Goal: Task Accomplishment & Management: Manage account settings

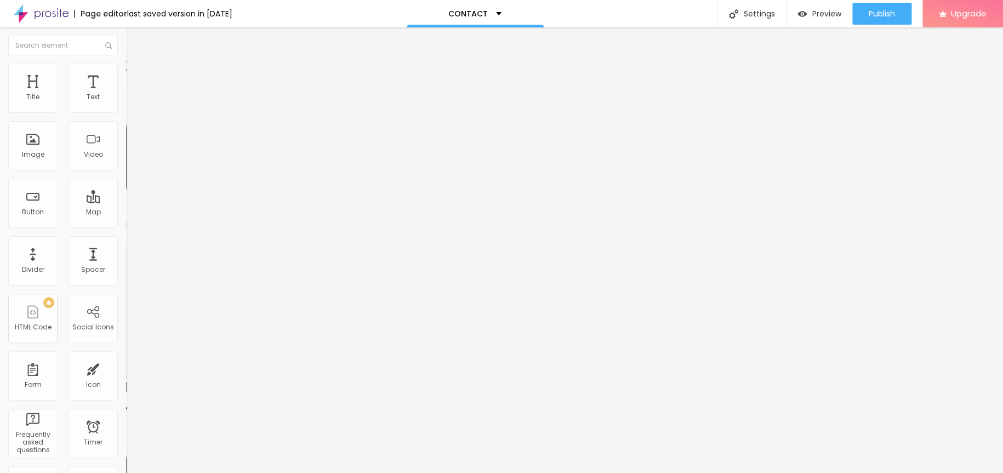
click at [126, 72] on li "Style" at bounding box center [189, 69] width 126 height 11
click at [136, 77] on span "Advanced" at bounding box center [154, 81] width 36 height 9
click at [136, 65] on span "Content" at bounding box center [149, 59] width 27 height 9
click at [126, 110] on div "Instagram" at bounding box center [189, 161] width 126 height 151
click at [126, 397] on div "Open in new tab" at bounding box center [189, 399] width 126 height 5
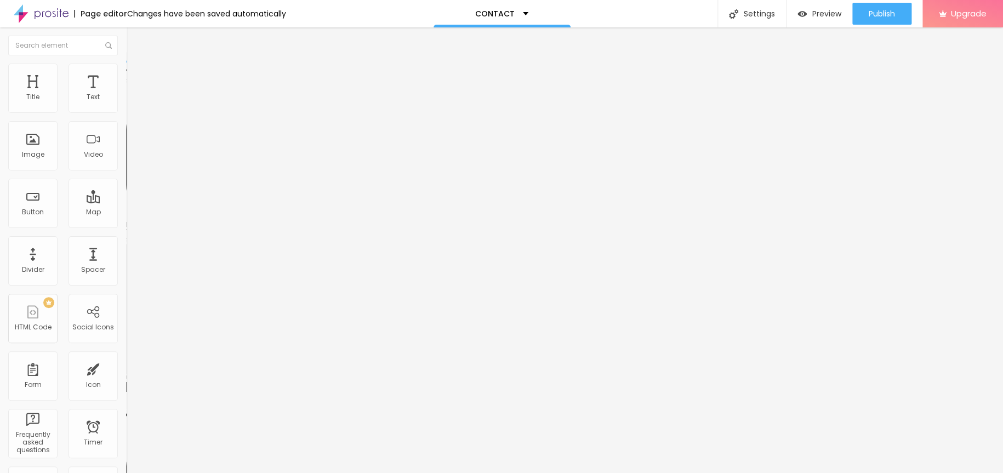
click at [882, 6] on div "Publish" at bounding box center [882, 14] width 26 height 22
click at [521, 21] on div "CONTACT" at bounding box center [497, 13] width 137 height 27
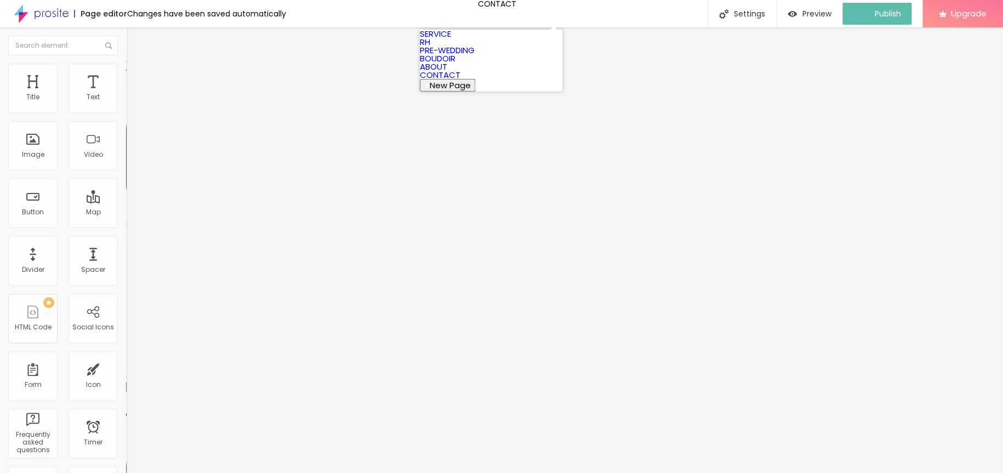
click at [447, 72] on link "ABOUT" at bounding box center [433, 67] width 27 height 12
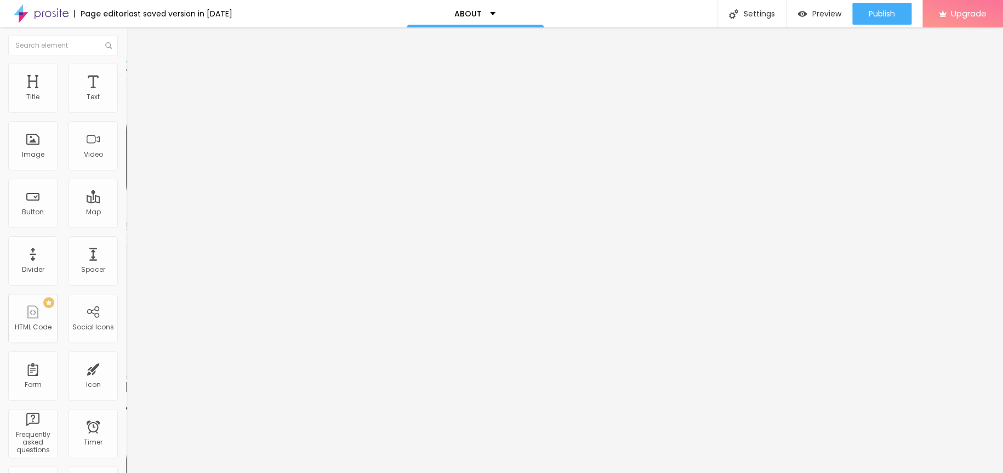
click at [126, 221] on div "Instagram" at bounding box center [189, 224] width 126 height 7
click at [126, 397] on div "Open in new tab" at bounding box center [189, 399] width 126 height 5
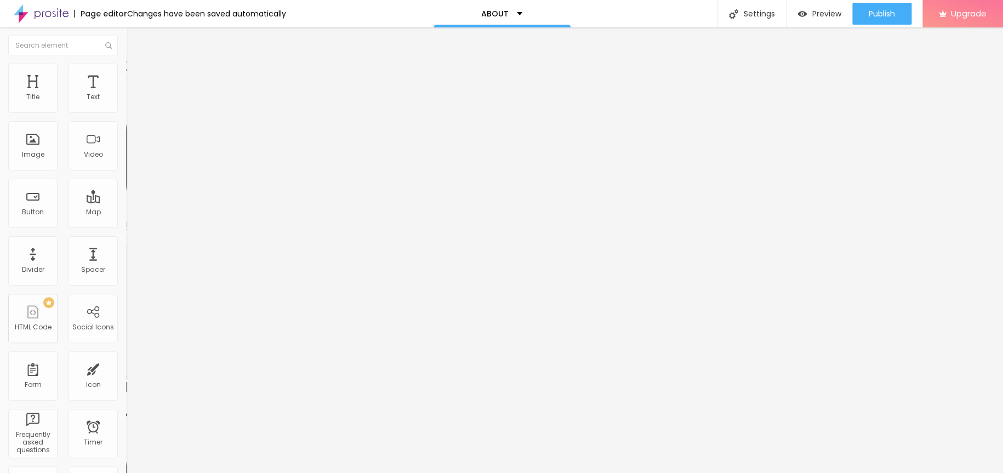
click at [878, 5] on div "Publish" at bounding box center [882, 14] width 26 height 22
click at [525, 12] on div "ABOUT" at bounding box center [497, 13] width 137 height 27
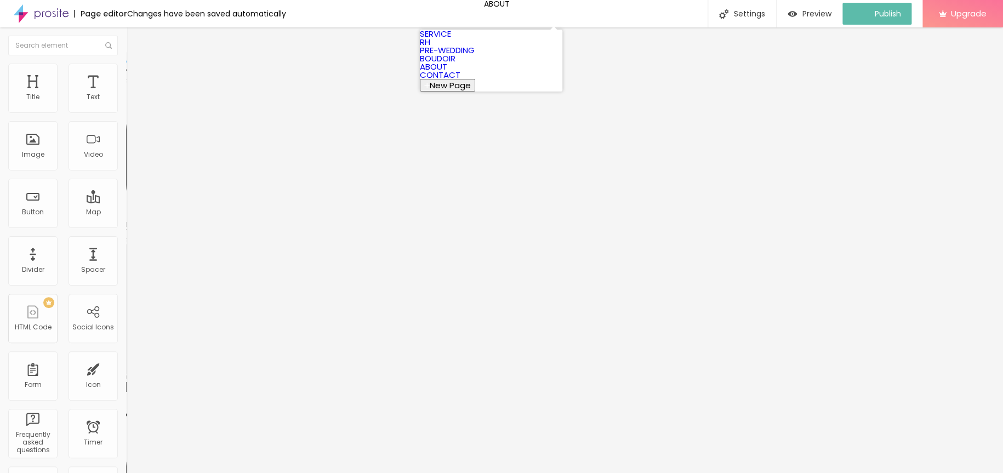
click at [455, 64] on link "BOUDOIR" at bounding box center [438, 59] width 36 height 12
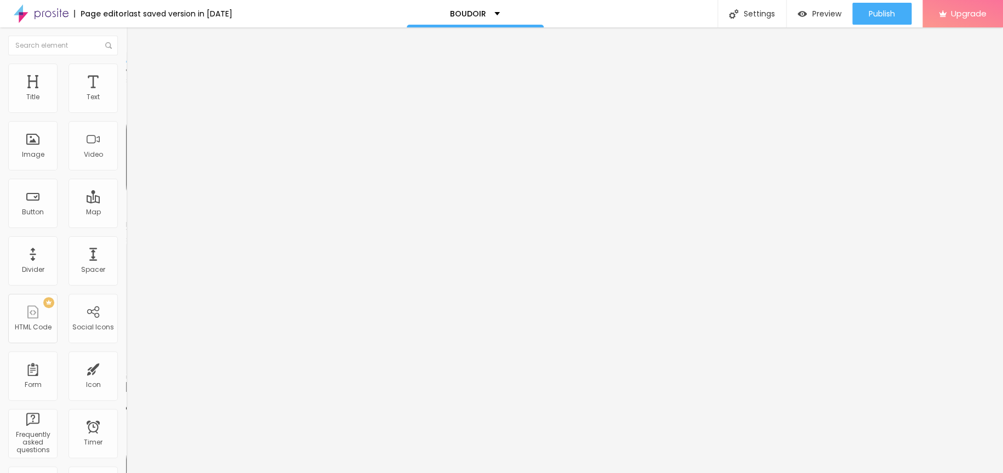
click at [126, 221] on div "Instagram" at bounding box center [189, 224] width 126 height 7
click at [126, 228] on div "Social Instagram URL address https://www.instagram.com/wagner.ishii/ Open in ne…" at bounding box center [189, 315] width 126 height 175
click at [126, 397] on div "Open in new tab" at bounding box center [189, 399] width 126 height 5
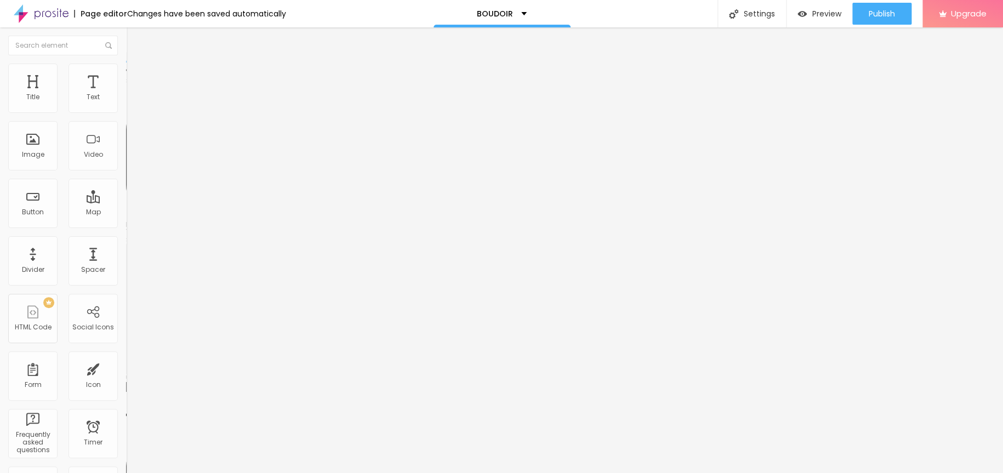
click at [880, 17] on span "Publish" at bounding box center [882, 13] width 26 height 9
click at [480, 4] on div "BOUDOIR" at bounding box center [497, 13] width 137 height 27
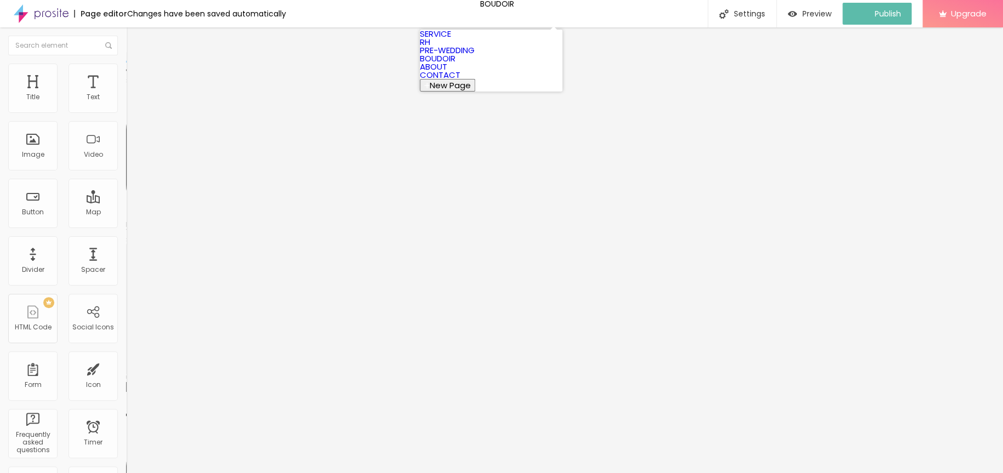
click at [474, 56] on link "PRE-WEDDING" at bounding box center [447, 50] width 55 height 12
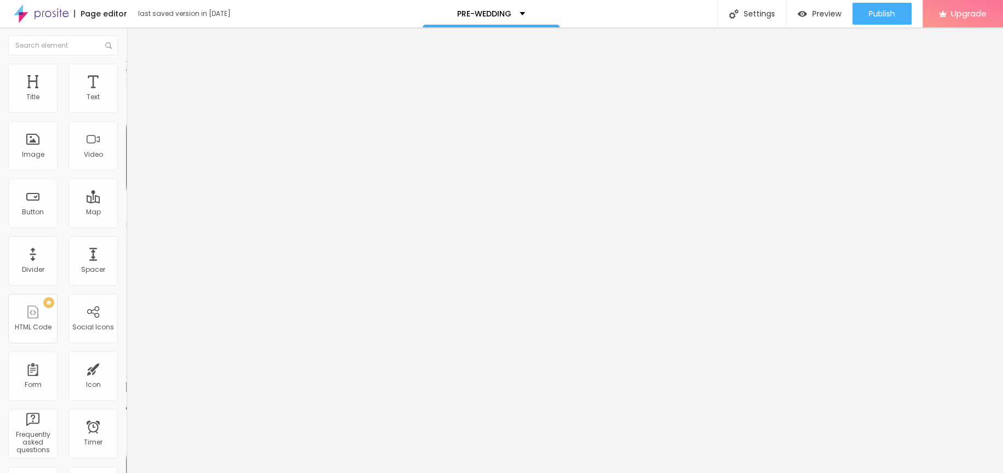
click at [126, 221] on div "Instagram" at bounding box center [189, 224] width 126 height 7
click at [126, 397] on div "Open in new tab" at bounding box center [189, 399] width 126 height 5
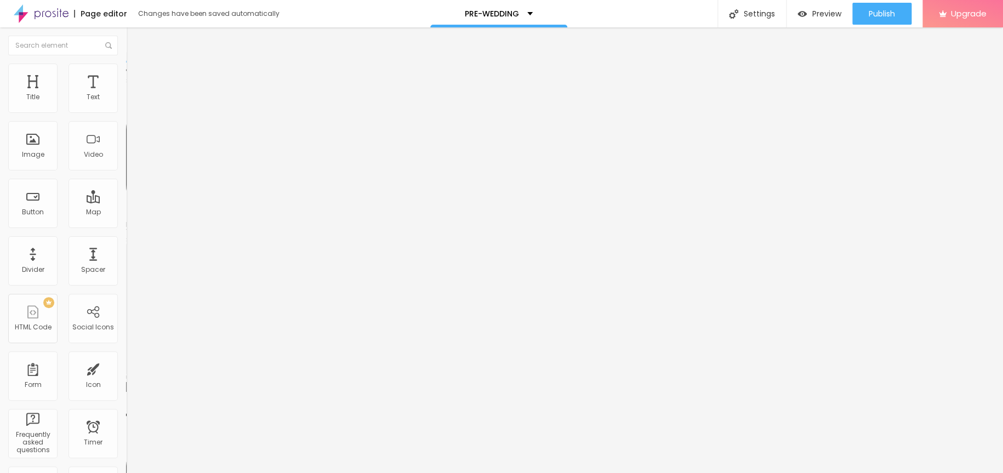
click at [874, 15] on span "Publish" at bounding box center [882, 13] width 26 height 9
click at [509, 10] on p "PRE-WEDDING" at bounding box center [487, 14] width 54 height 8
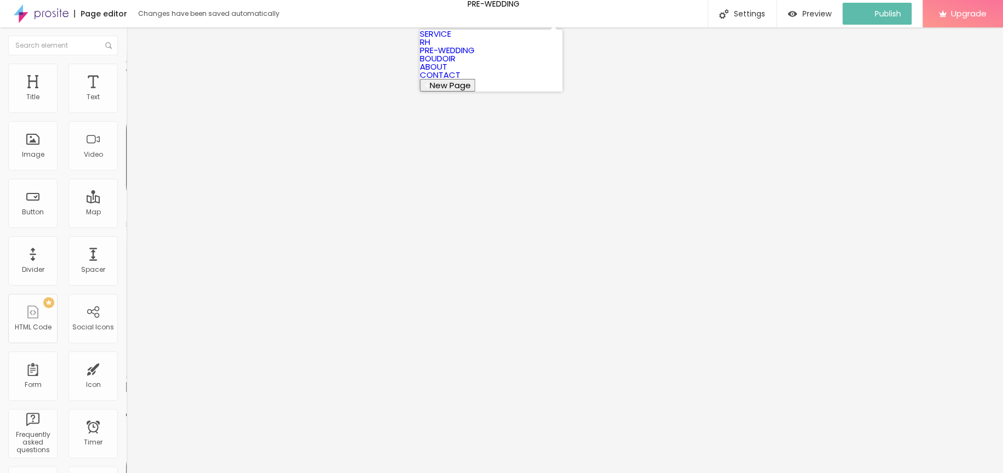
click at [430, 48] on link "RH" at bounding box center [425, 42] width 10 height 12
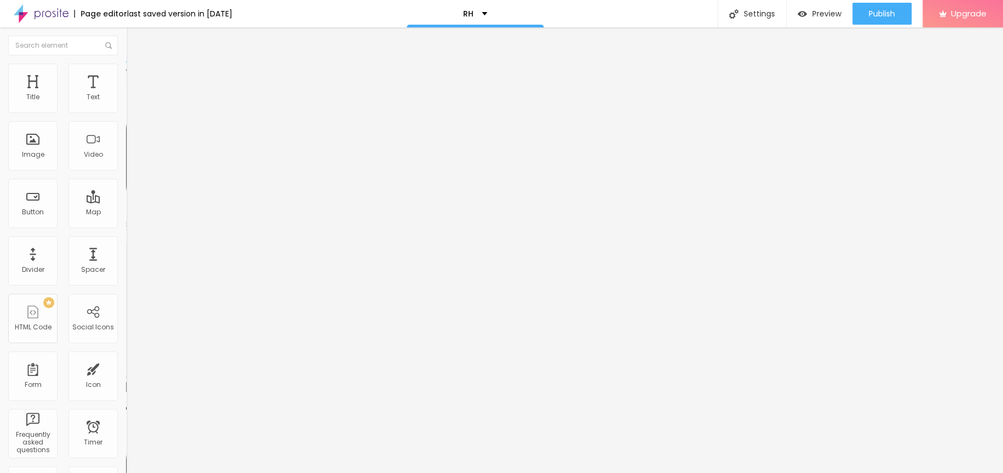
click at [126, 221] on div "Instagram" at bounding box center [189, 224] width 126 height 7
click at [126, 397] on div "Open in new tab" at bounding box center [189, 399] width 126 height 5
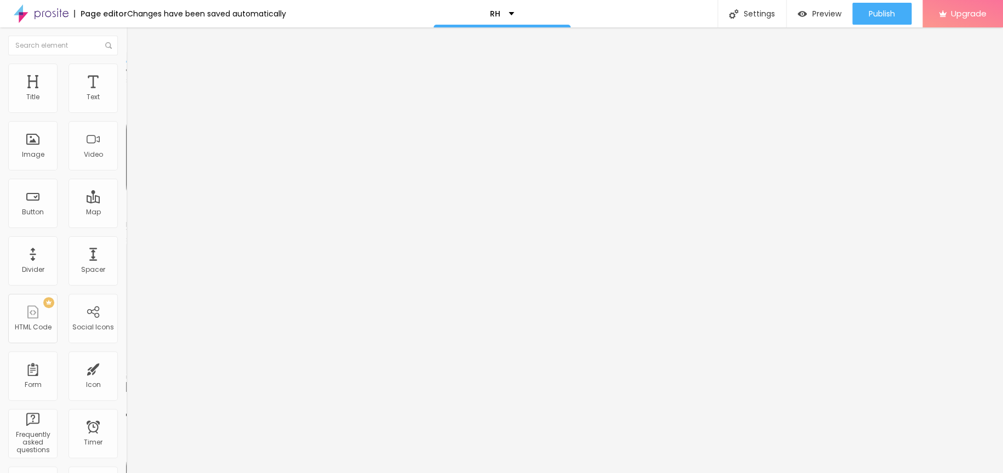
click at [907, 12] on button "Publish" at bounding box center [881, 14] width 59 height 22
click at [502, 10] on div "RH" at bounding box center [497, 14] width 24 height 8
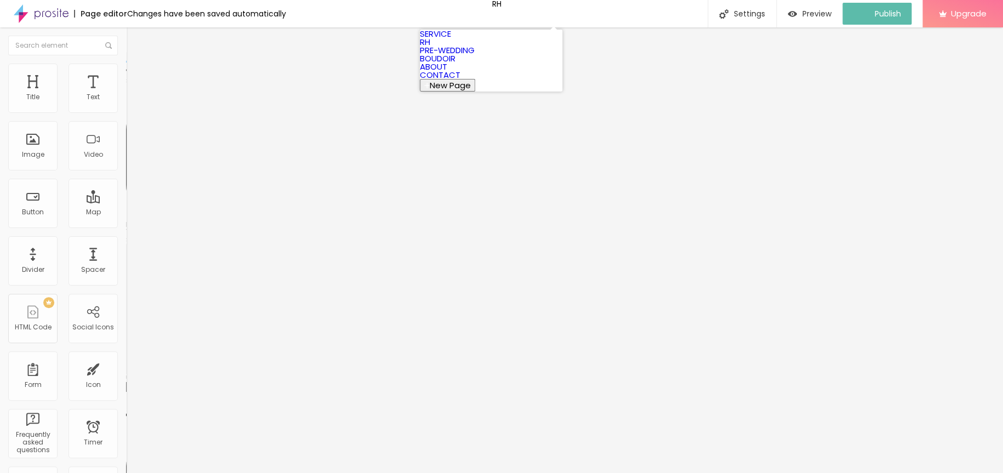
click at [451, 39] on link "SERVICE" at bounding box center [435, 34] width 31 height 12
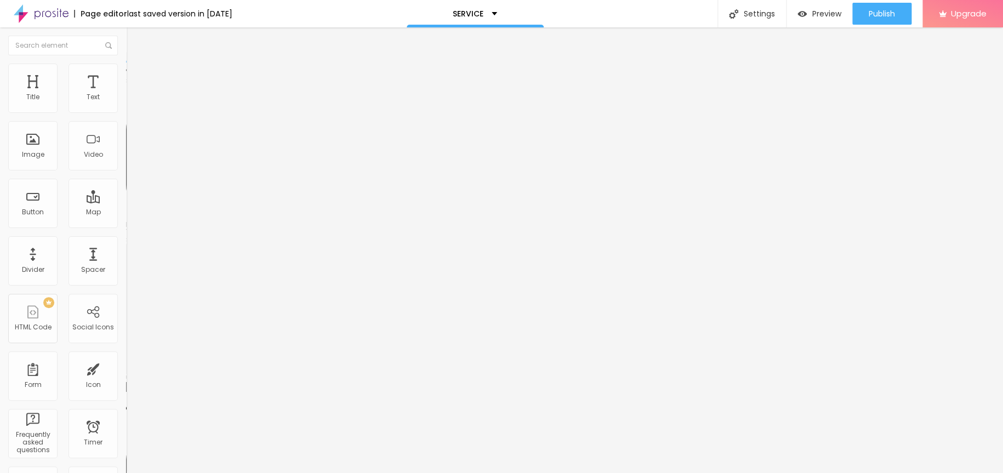
click at [126, 221] on div "Instagram" at bounding box center [189, 224] width 126 height 7
click at [126, 397] on div "Open in new tab" at bounding box center [189, 399] width 126 height 5
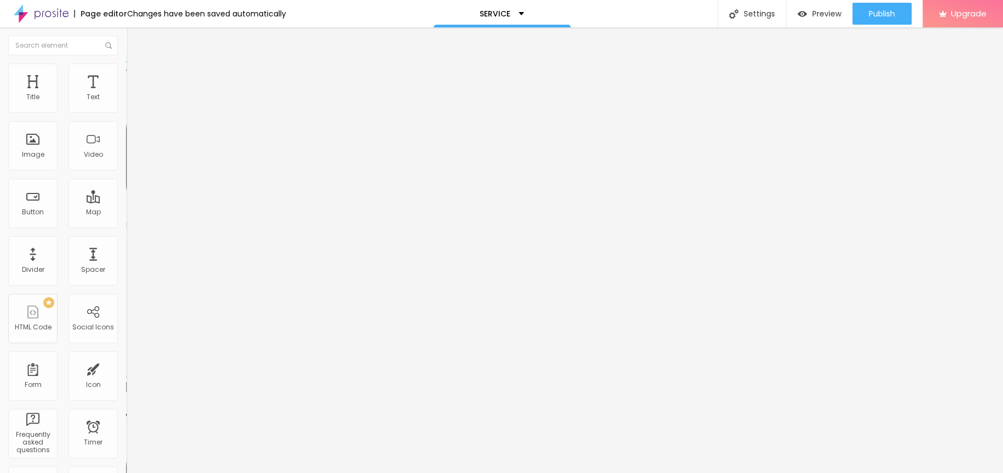
click at [887, 5] on div "Publish" at bounding box center [882, 14] width 26 height 22
click at [39, 157] on div "Image" at bounding box center [33, 155] width 22 height 8
click at [126, 94] on span "Change image" at bounding box center [155, 89] width 59 height 9
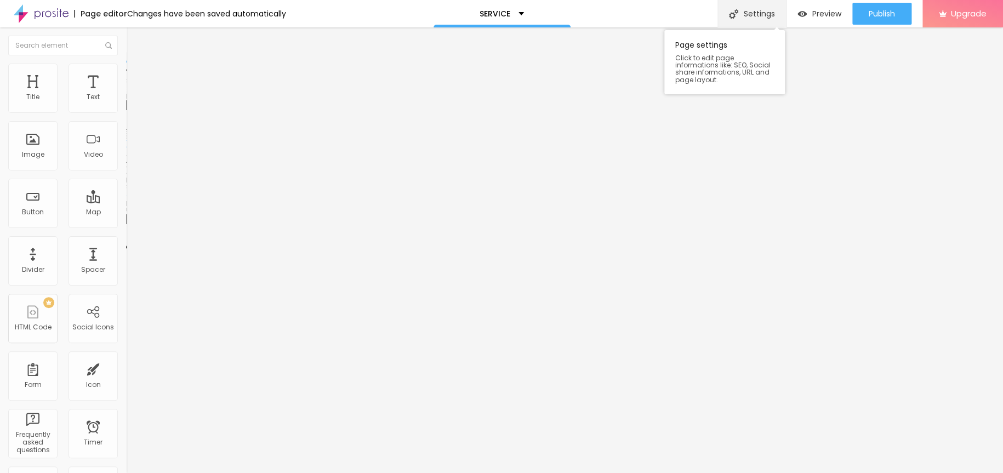
click at [734, 13] on img at bounding box center [733, 13] width 9 height 9
type input "p"
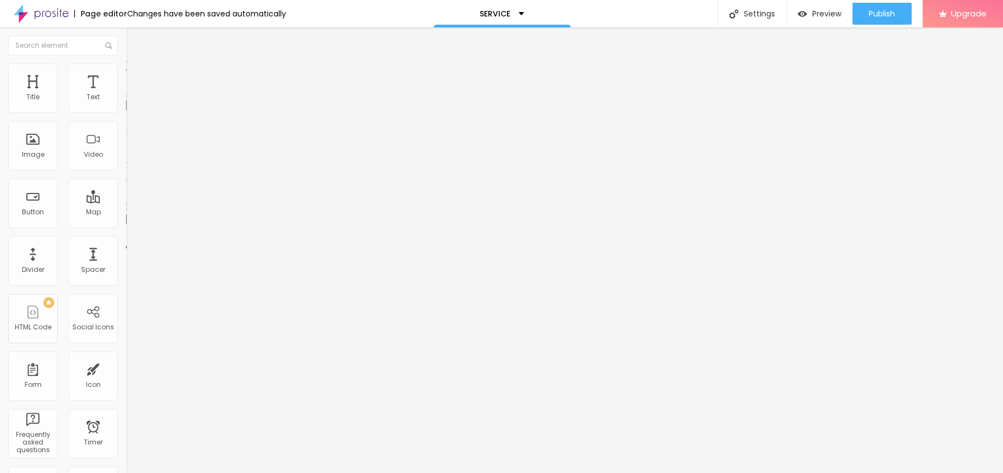
type input "PHOTOSESSION"
type input "/photosession"
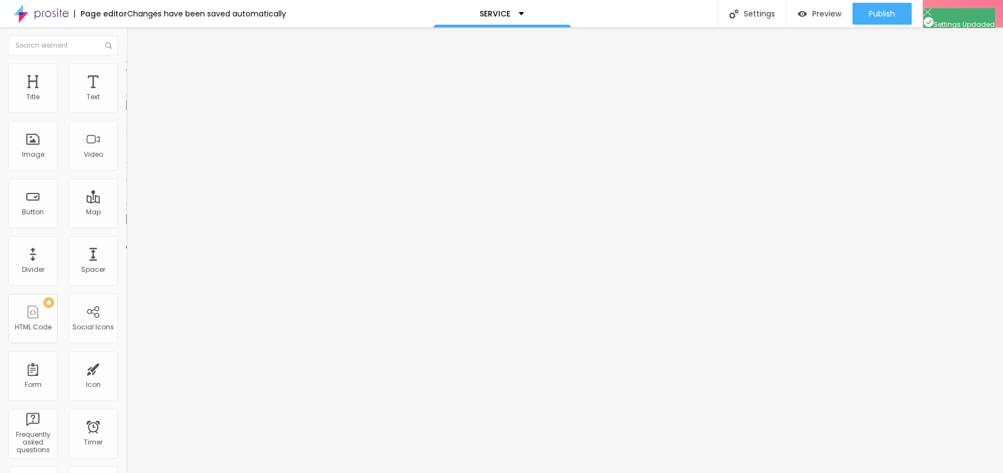
type textarea "PHOTOSESSION"
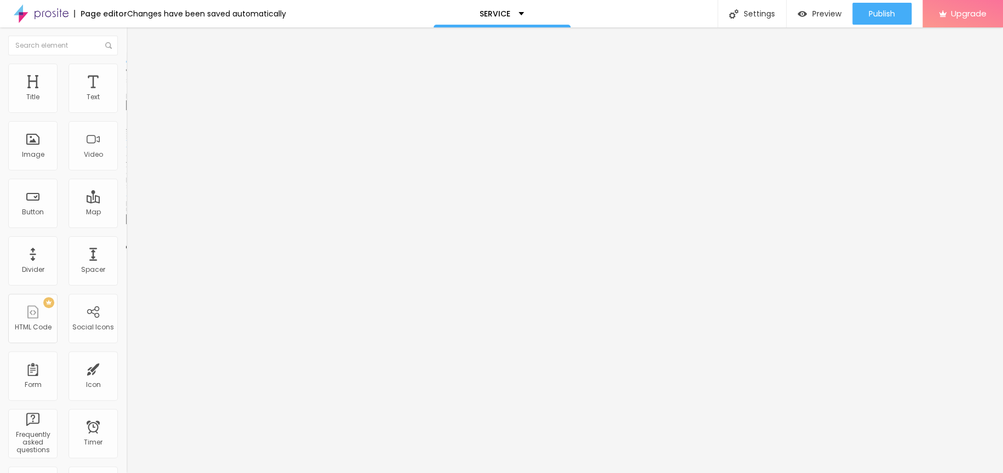
scroll to position [7, 0]
type textarea "WAGNER ISHII PHOTOGRAPHER PHOTOGRAPHY FOTOGRAFIA CASAMENTO WEDDING BOUDOIR RETR…"
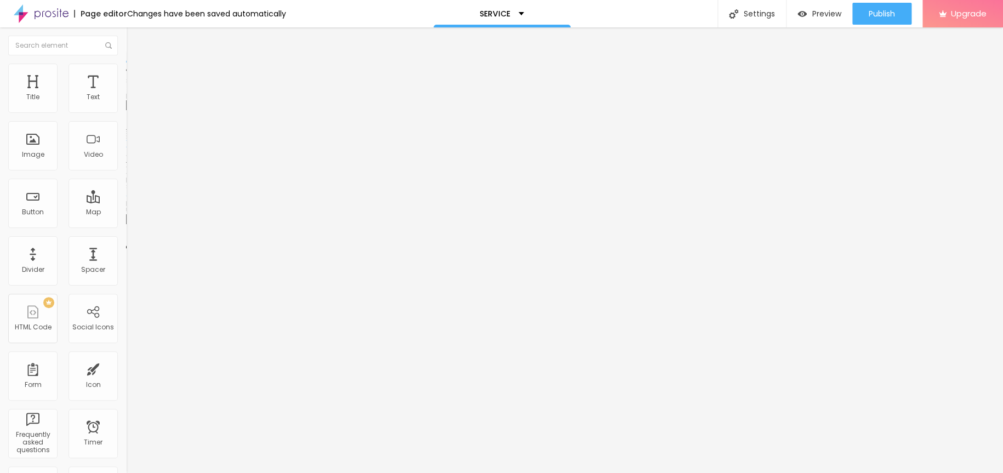
scroll to position [0, 0]
